Goal: Use online tool/utility: Utilize a website feature to perform a specific function

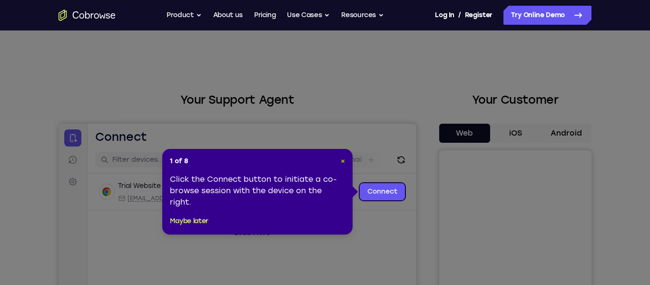
click at [344, 158] on span "×" at bounding box center [343, 161] width 4 height 8
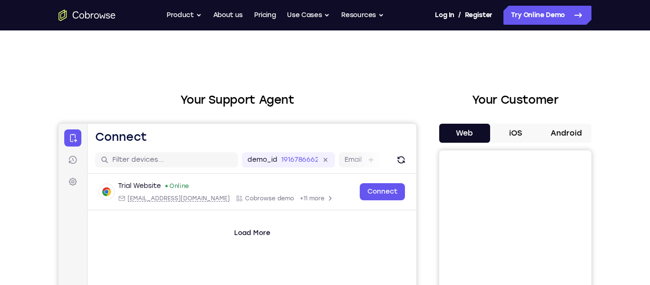
click at [562, 129] on button "Android" at bounding box center [566, 133] width 51 height 19
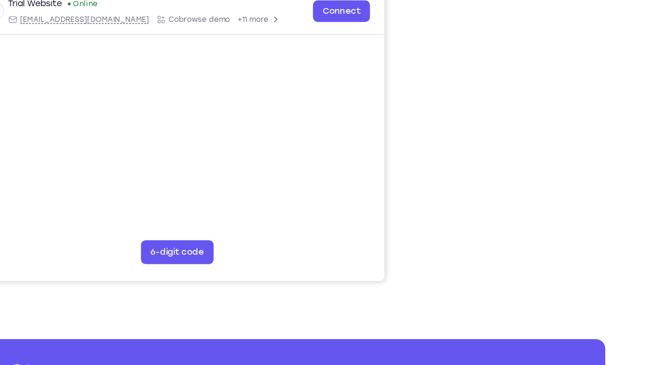
scroll to position [143, 0]
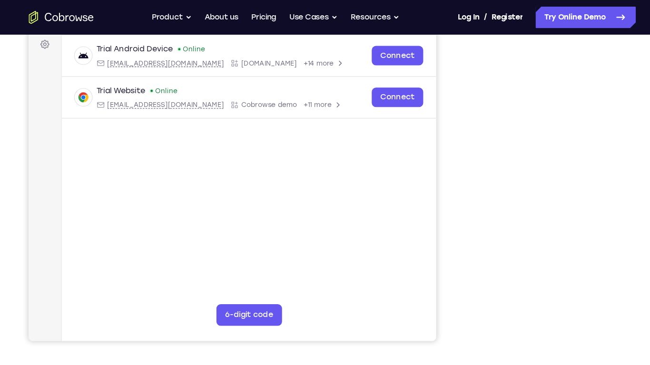
click at [590, 161] on div at bounding box center [515, 154] width 152 height 293
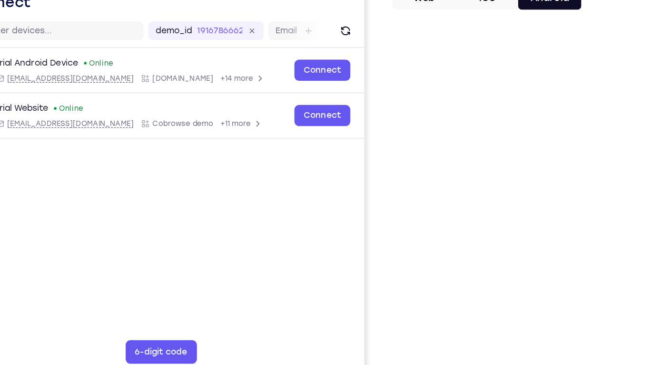
scroll to position [93, 0]
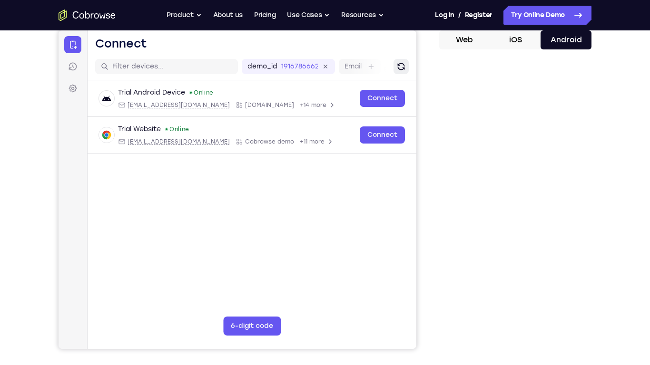
click at [400, 71] on button "Refresh" at bounding box center [401, 66] width 15 height 15
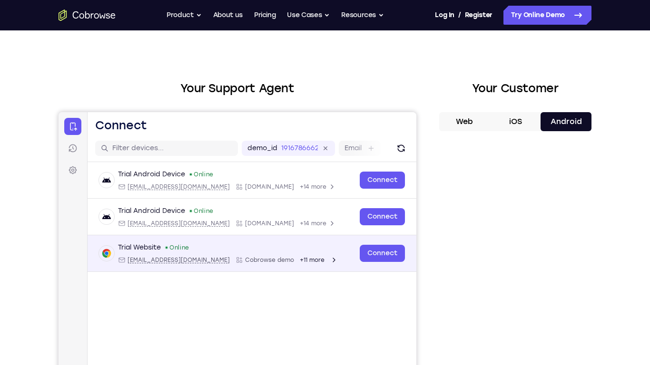
scroll to position [16, 0]
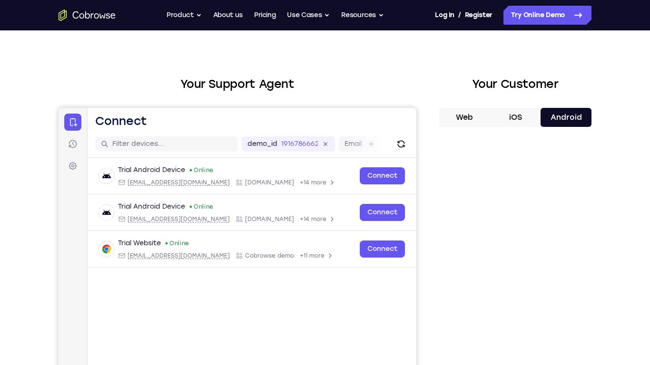
click at [517, 110] on button "iOS" at bounding box center [515, 117] width 51 height 19
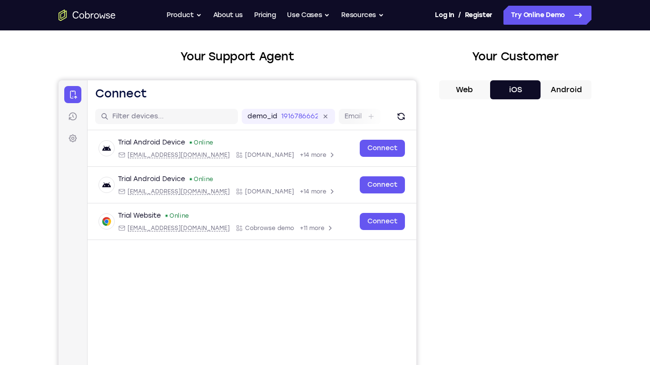
scroll to position [128, 0]
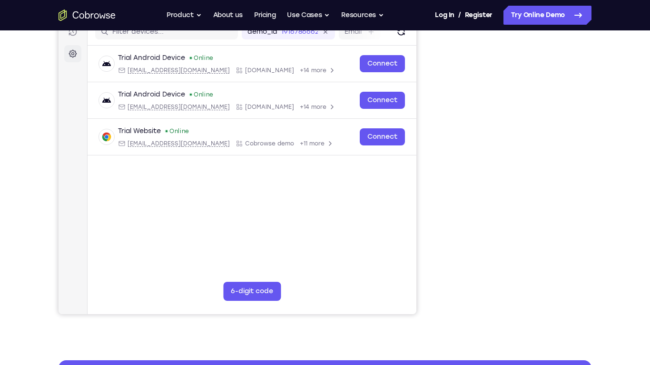
click at [75, 56] on icon at bounding box center [73, 54] width 8 height 8
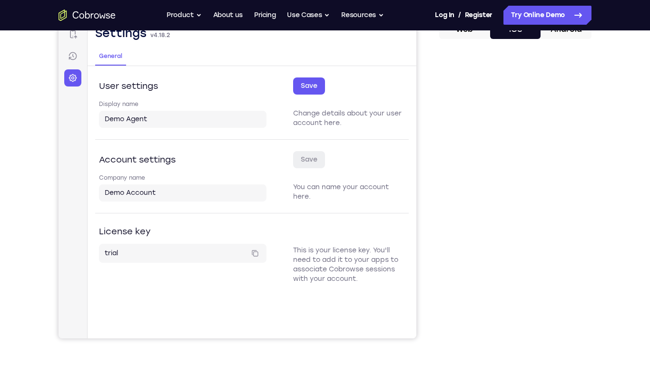
scroll to position [0, 0]
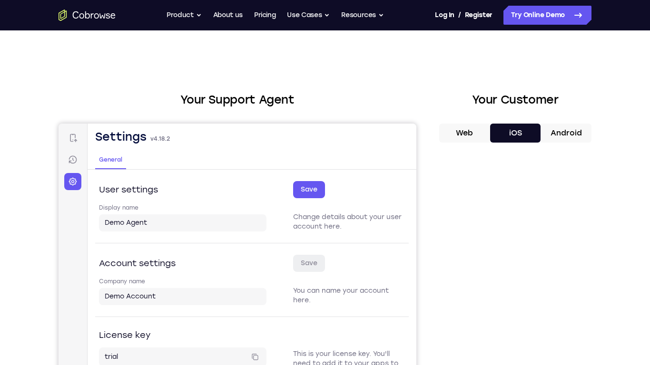
click at [85, 136] on nav "Connect Sessions Settings" at bounding box center [73, 283] width 29 height 319
click at [70, 138] on icon at bounding box center [73, 138] width 7 height 8
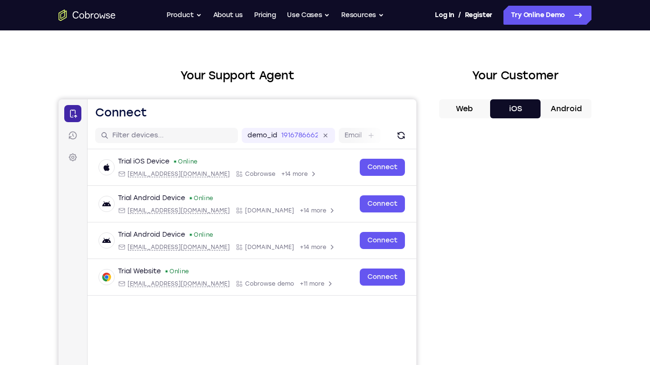
scroll to position [25, 0]
click at [364, 136] on div "Email" at bounding box center [360, 135] width 42 height 15
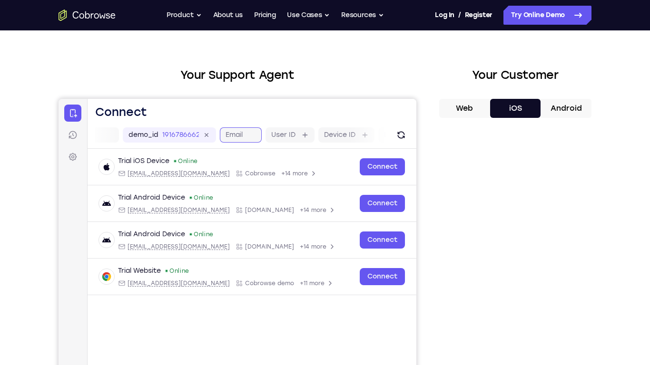
scroll to position [0, 119]
click at [382, 138] on div "Device name" at bounding box center [412, 135] width 69 height 15
click at [404, 138] on icon "Refresh" at bounding box center [401, 135] width 10 height 10
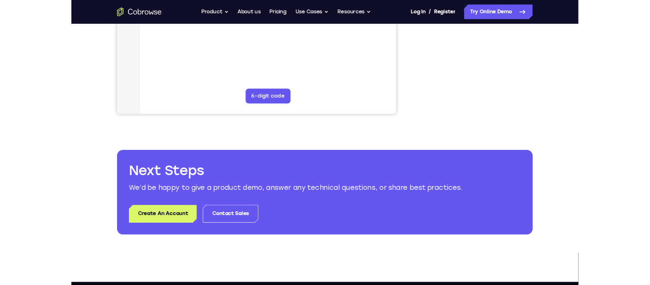
scroll to position [0, 0]
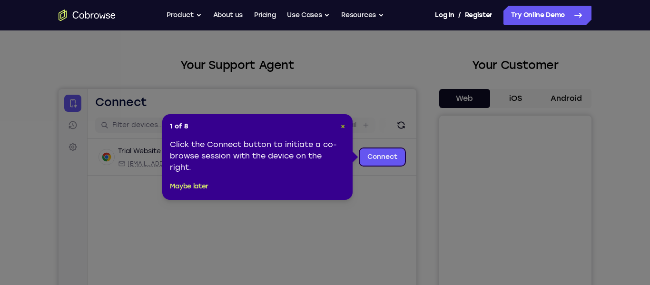
click at [345, 126] on span "×" at bounding box center [343, 126] width 4 height 8
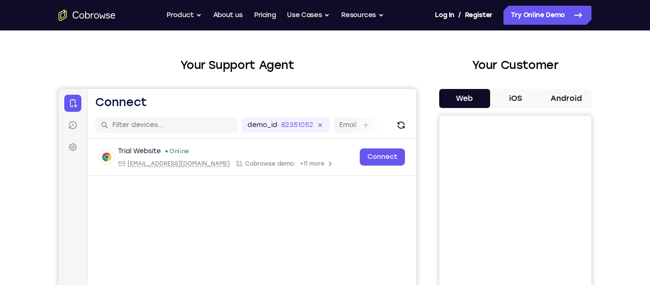
click at [565, 105] on button "Android" at bounding box center [566, 98] width 51 height 19
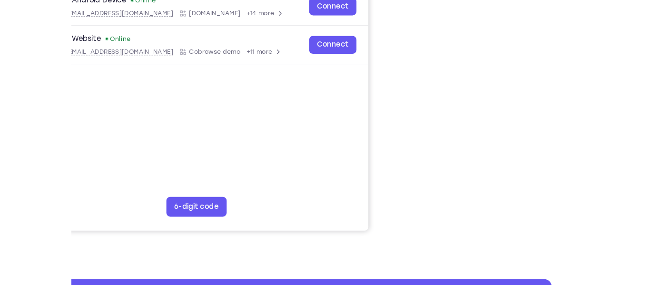
scroll to position [128, 0]
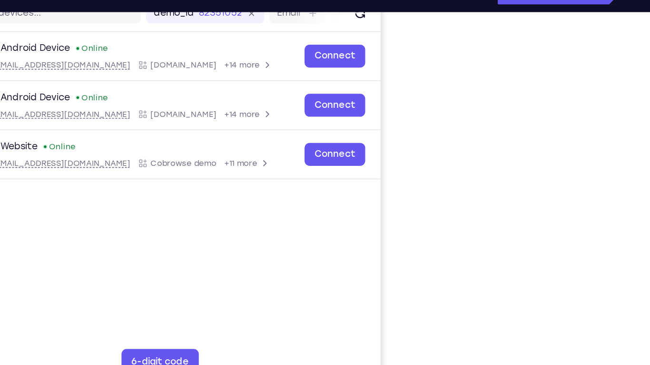
click at [584, 218] on div at bounding box center [515, 168] width 152 height 293
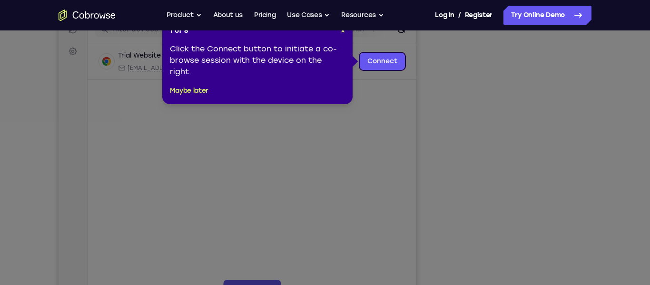
scroll to position [129, 0]
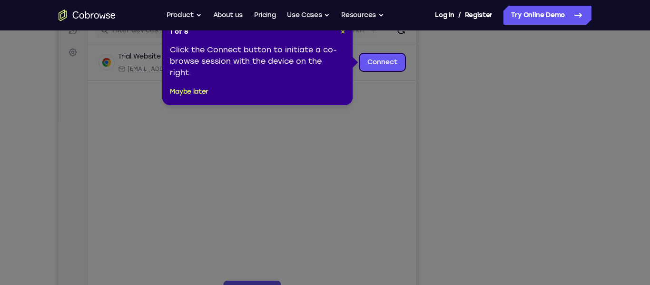
click at [342, 33] on span "×" at bounding box center [343, 32] width 4 height 8
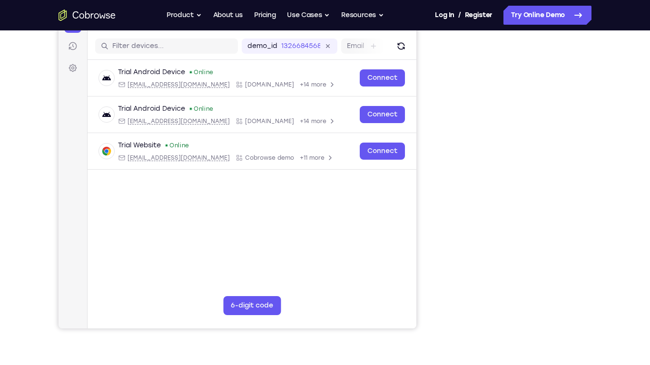
scroll to position [116, 0]
